Goal: Navigation & Orientation: Find specific page/section

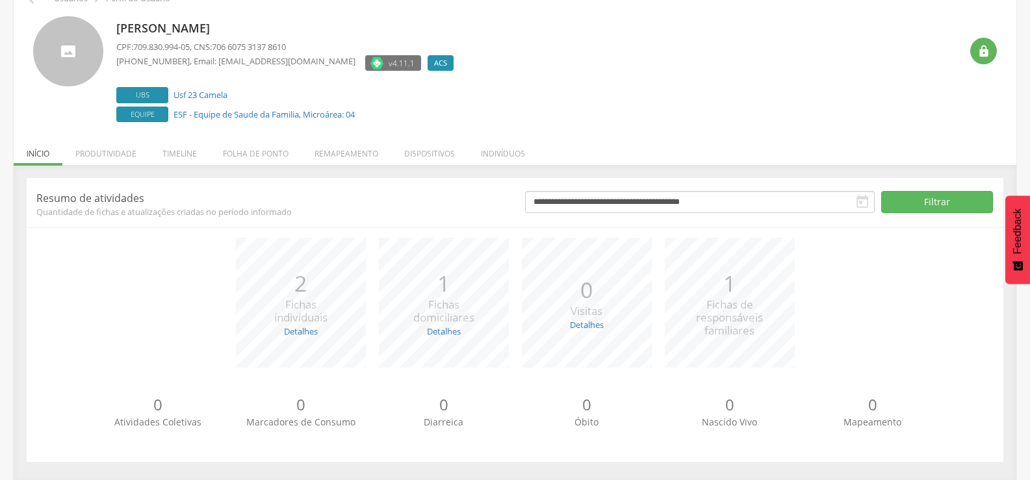
scroll to position [73, 0]
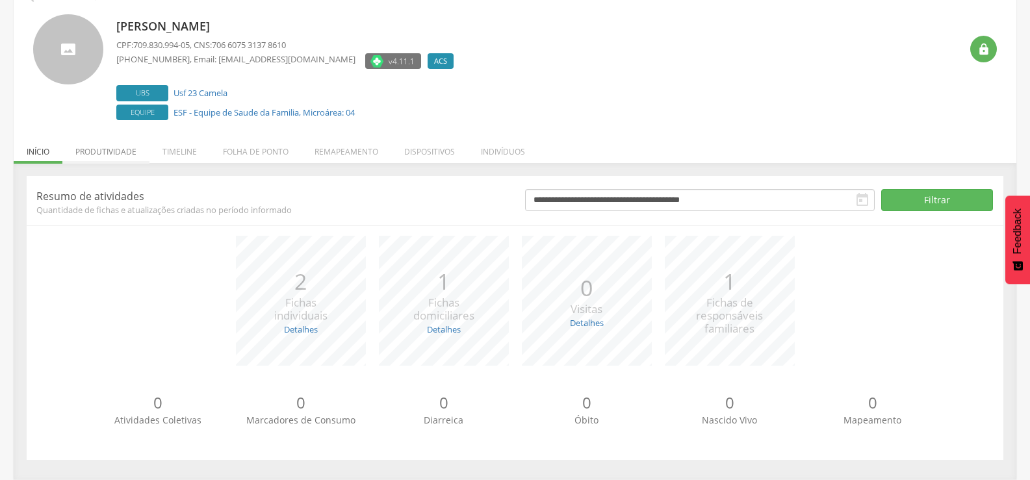
click at [108, 146] on li "Produtividade" at bounding box center [105, 148] width 87 height 31
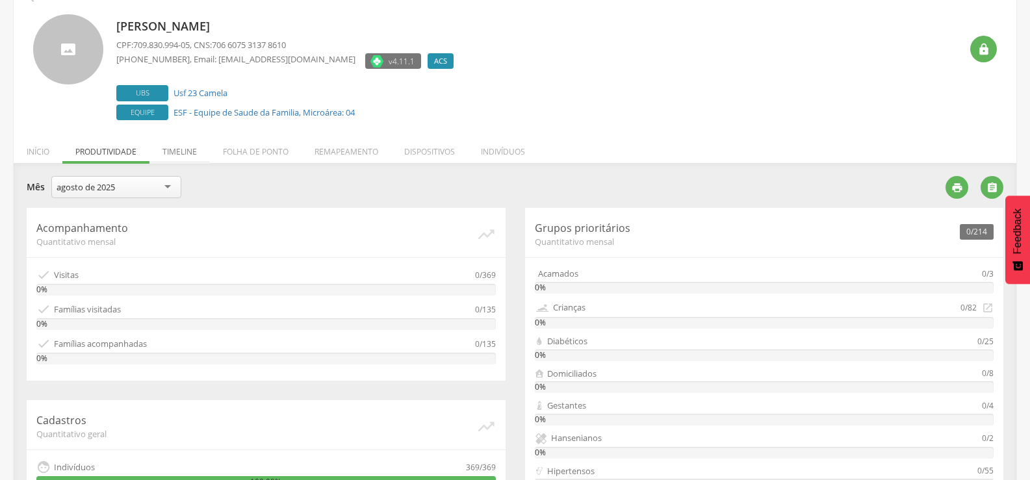
click at [175, 147] on li "Timeline" at bounding box center [179, 148] width 60 height 31
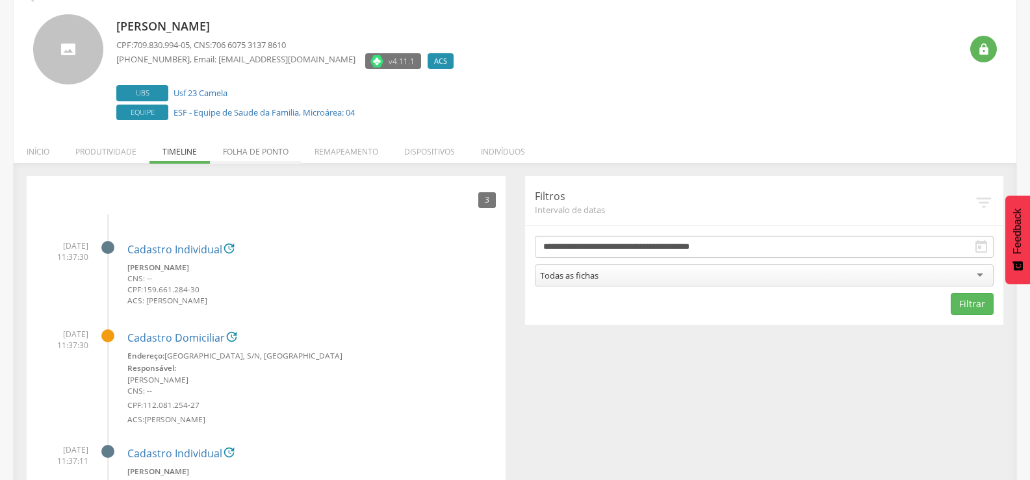
click at [267, 149] on li "Folha de ponto" at bounding box center [256, 148] width 92 height 31
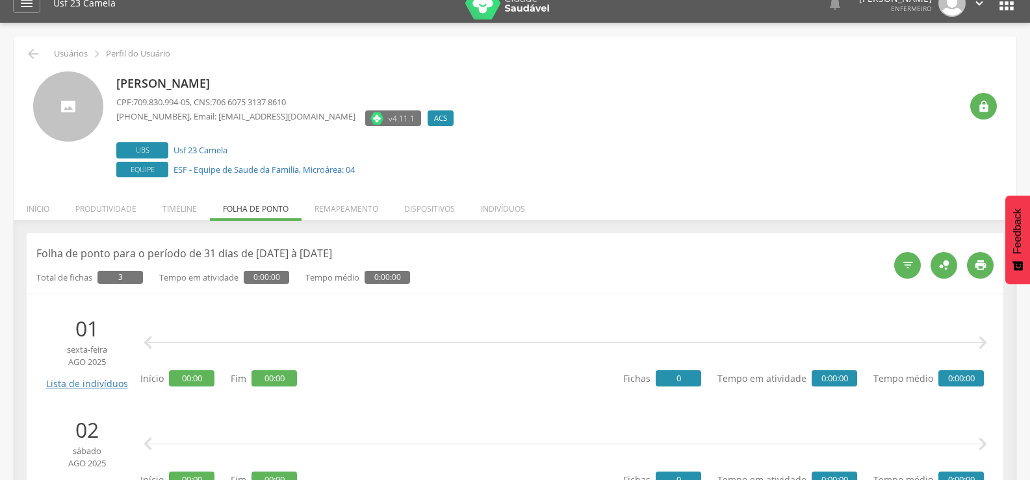
scroll to position [0, 0]
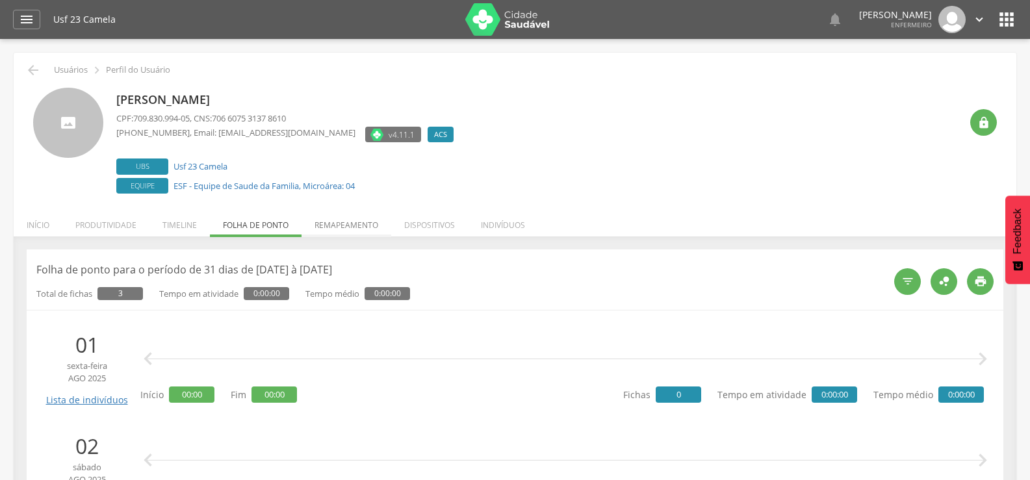
click at [356, 220] on li "Remapeamento" at bounding box center [346, 222] width 90 height 31
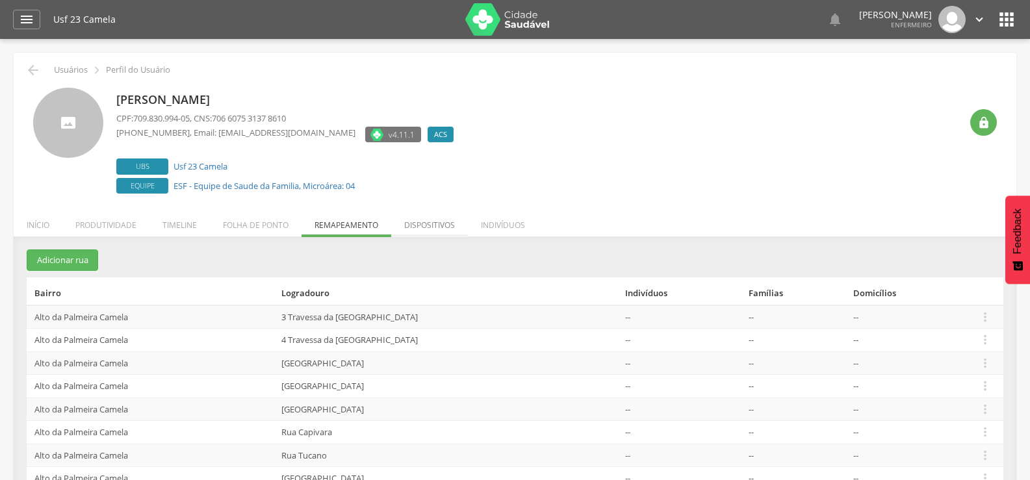
click at [414, 225] on li "Dispositivos" at bounding box center [429, 222] width 77 height 31
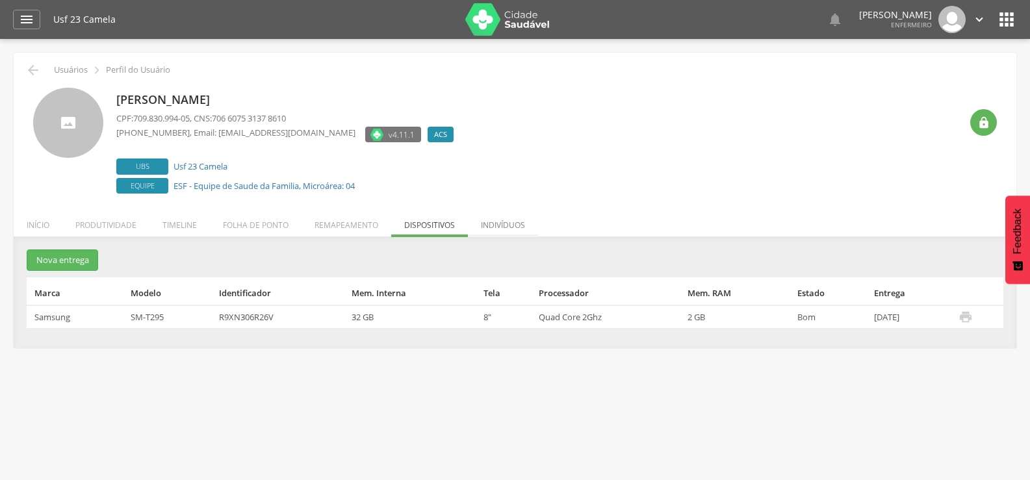
click at [509, 223] on li "Indivíduos" at bounding box center [503, 222] width 70 height 31
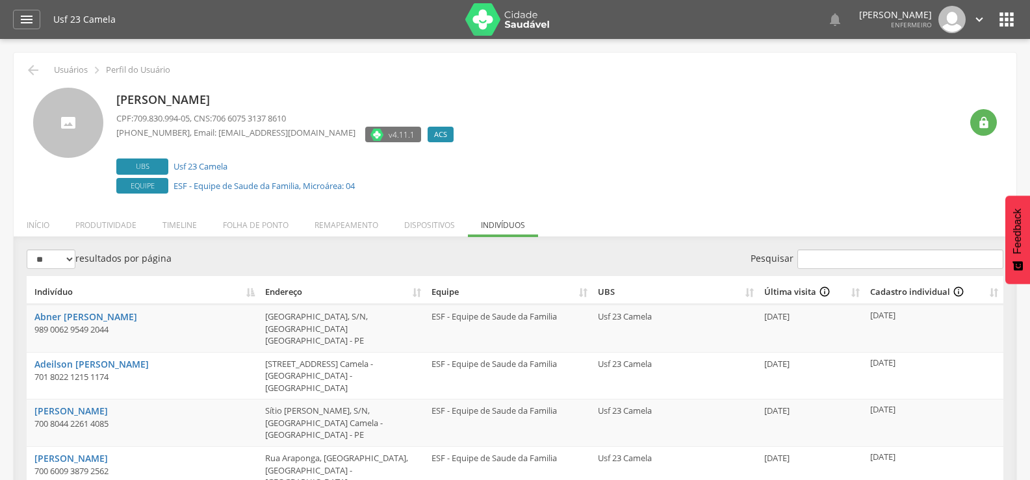
click at [998, 23] on icon "" at bounding box center [1006, 19] width 21 height 21
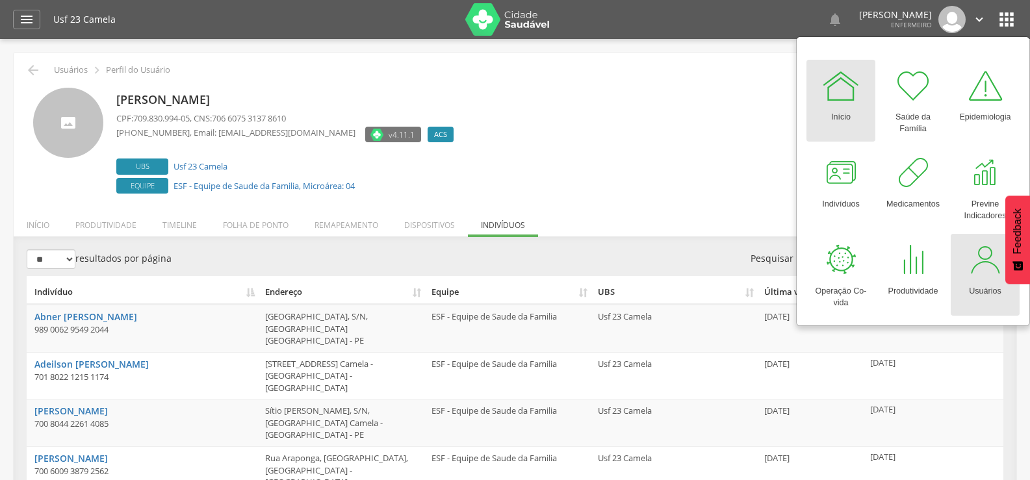
click at [978, 264] on div at bounding box center [984, 259] width 39 height 39
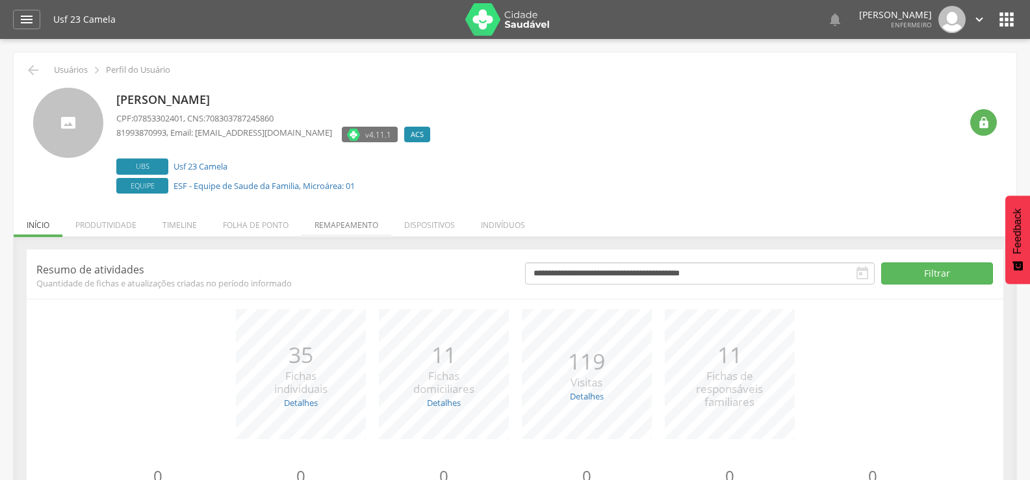
click at [359, 218] on li "Remapeamento" at bounding box center [346, 222] width 90 height 31
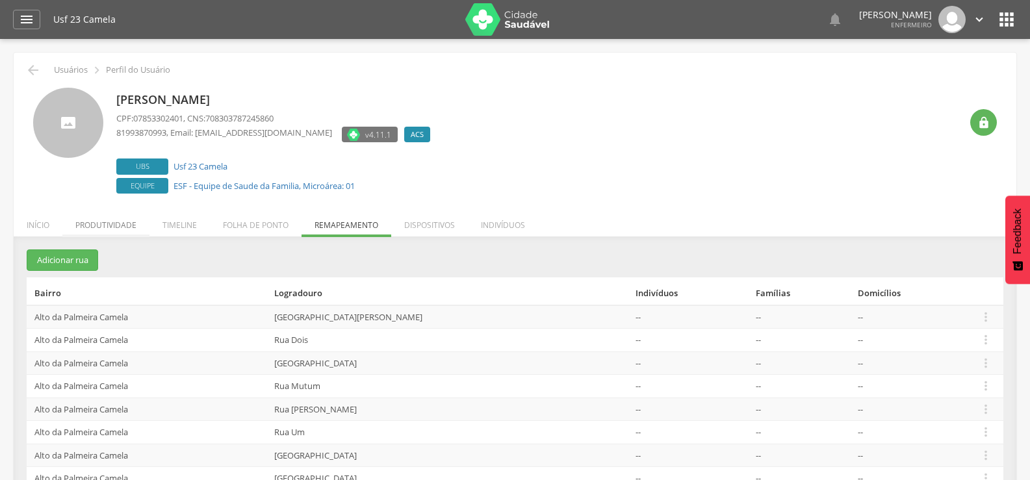
click at [118, 226] on li "Produtividade" at bounding box center [105, 222] width 87 height 31
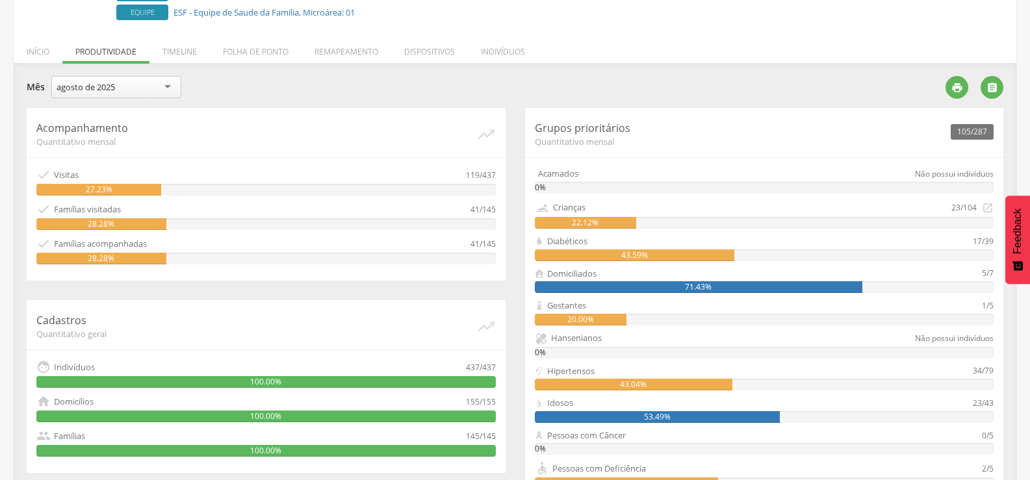
scroll to position [173, 0]
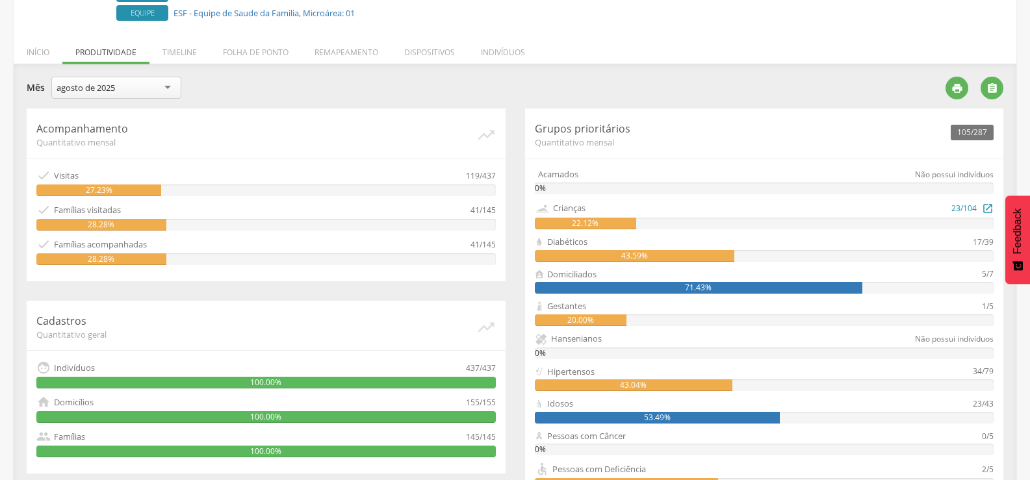
click at [984, 207] on icon "" at bounding box center [988, 208] width 12 height 14
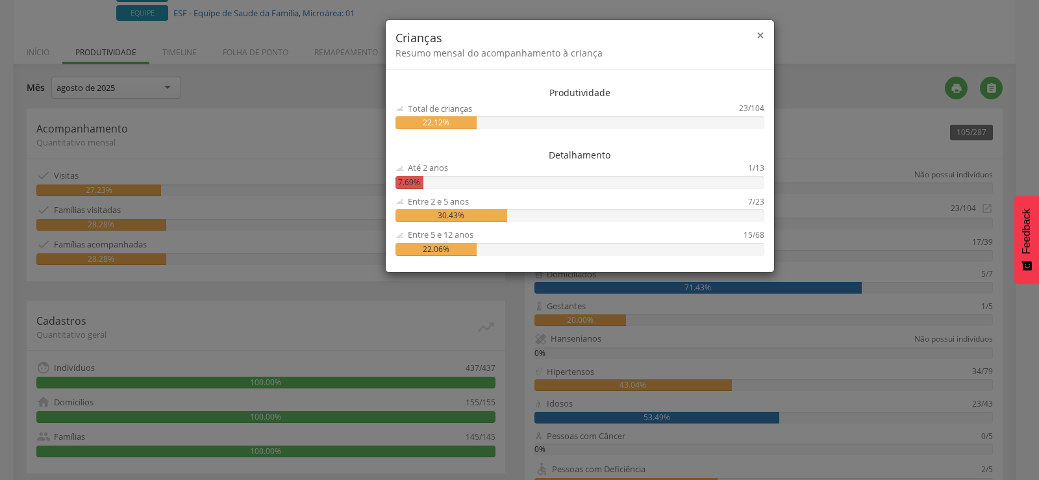
click at [758, 31] on span "×" at bounding box center [761, 35] width 8 height 18
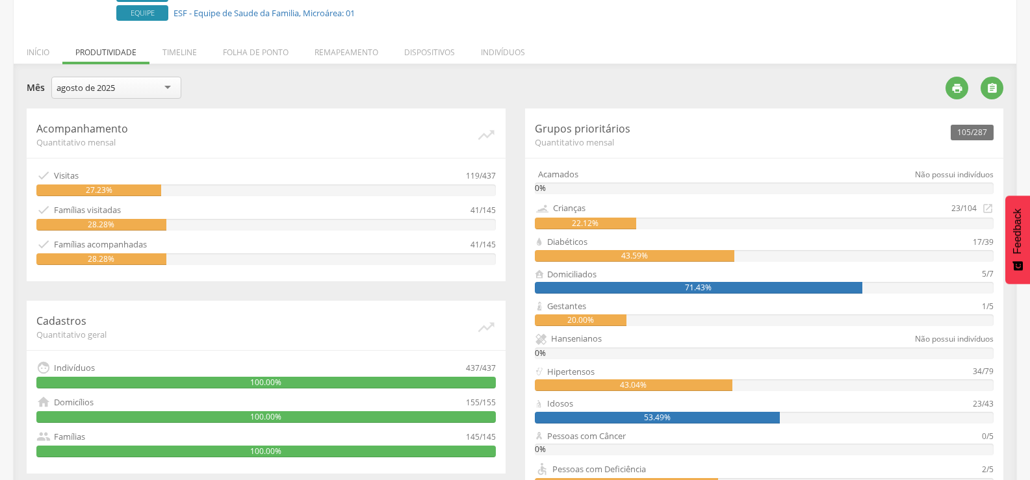
scroll to position [108, 0]
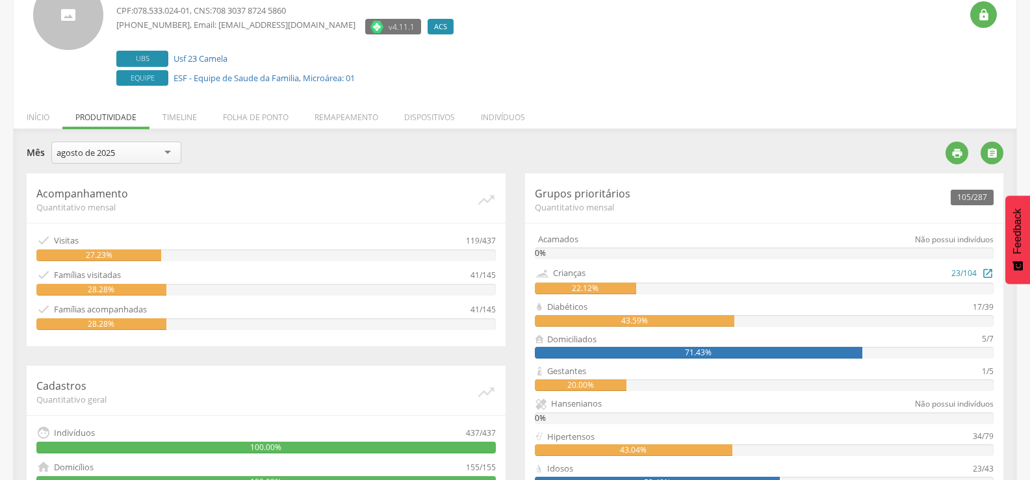
click at [986, 281] on div "Crianças 23/104  22.12%" at bounding box center [764, 280] width 459 height 29
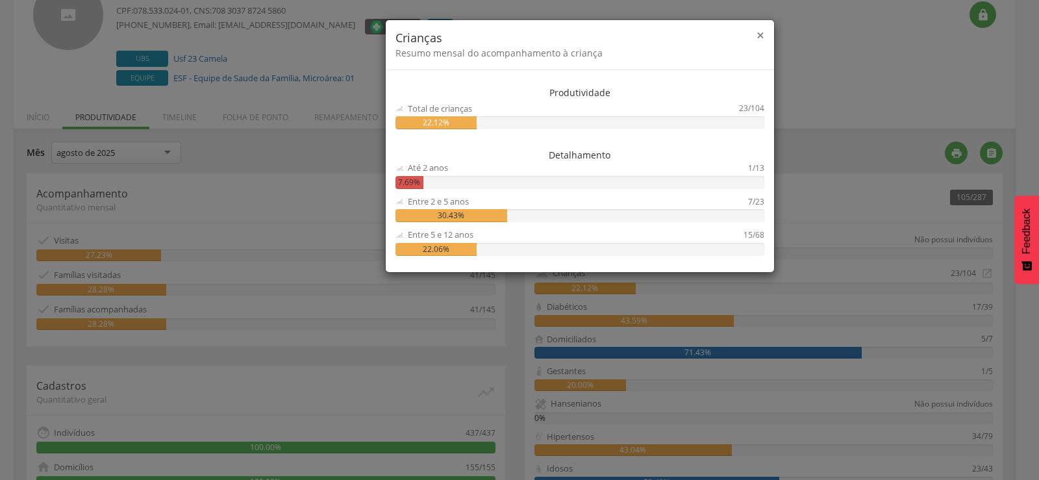
click at [757, 34] on span "×" at bounding box center [761, 35] width 8 height 18
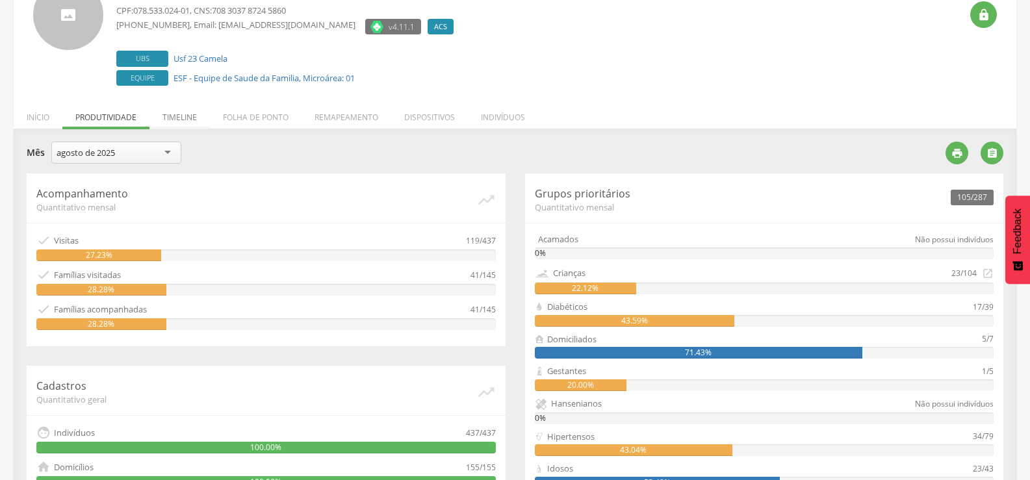
click at [190, 110] on li "Timeline" at bounding box center [179, 114] width 60 height 31
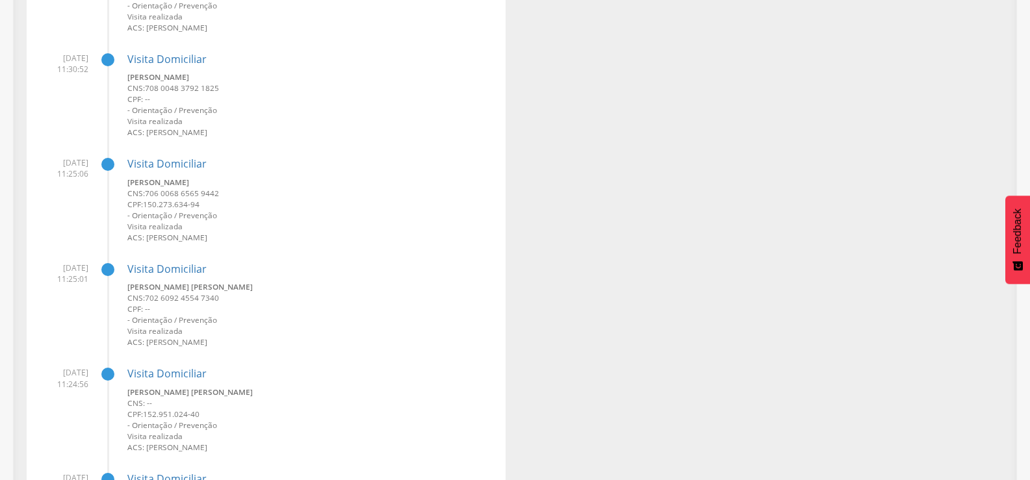
scroll to position [1667, 0]
